Goal: Ask a question

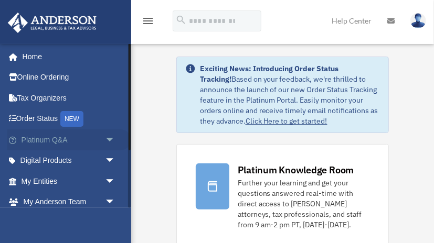
click at [61, 141] on link "Platinum Q&A arrow_drop_down" at bounding box center [69, 140] width 124 height 21
click at [110, 140] on span "arrow_drop_down" at bounding box center [115, 141] width 21 height 22
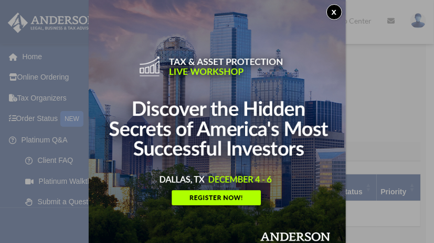
scroll to position [8, 0]
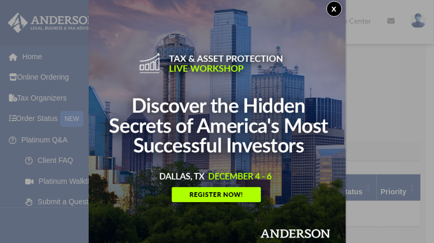
click at [338, 6] on button "x" at bounding box center [334, 9] width 16 height 16
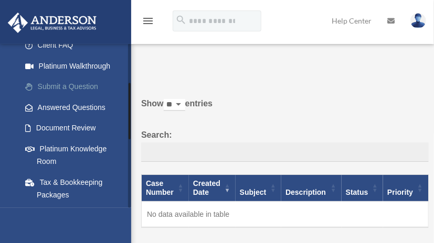
scroll to position [116, 0]
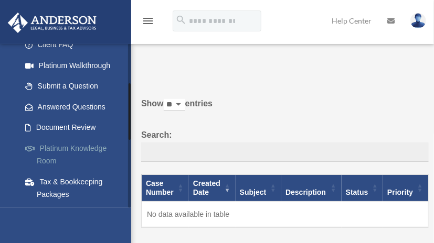
click at [88, 148] on link "Platinum Knowledge Room" at bounding box center [73, 155] width 116 height 34
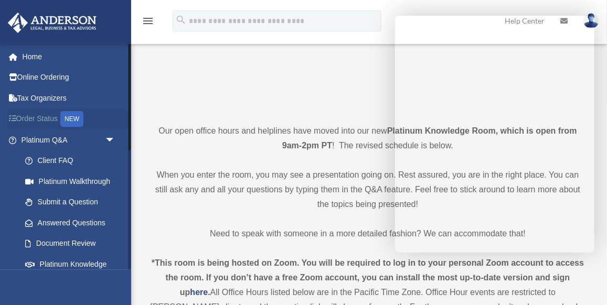
scroll to position [166, 0]
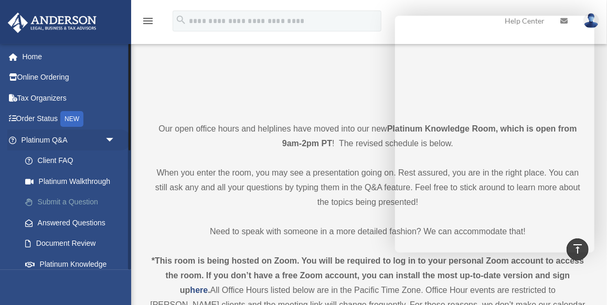
click at [52, 200] on link "Submit a Question" at bounding box center [73, 202] width 116 height 21
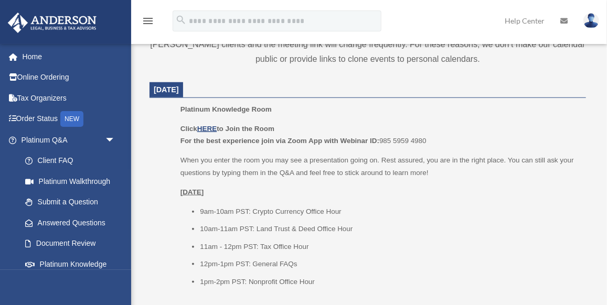
scroll to position [433, 0]
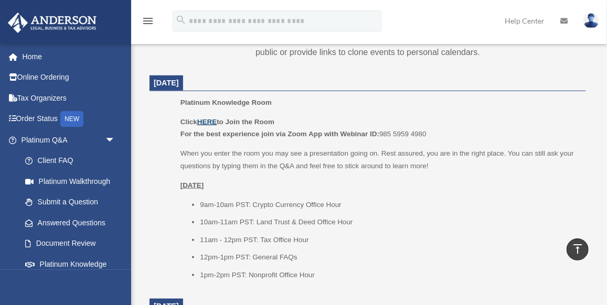
click at [209, 121] on u "HERE" at bounding box center [206, 122] width 19 height 8
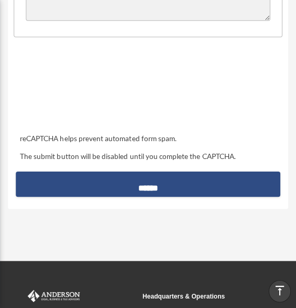
scroll to position [507, 0]
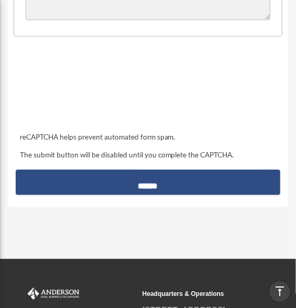
click at [229, 95] on div at bounding box center [148, 89] width 263 height 41
